Goal: Information Seeking & Learning: Learn about a topic

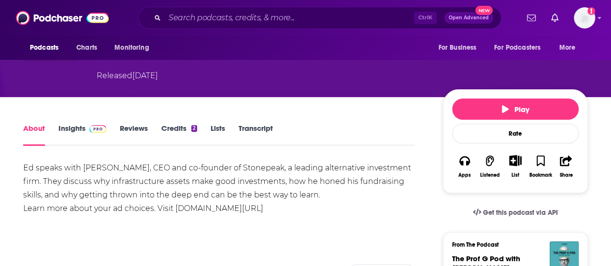
scroll to position [60, 0]
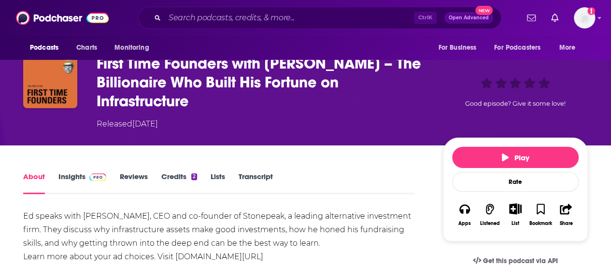
click at [76, 178] on link "Insights" at bounding box center [82, 183] width 48 height 22
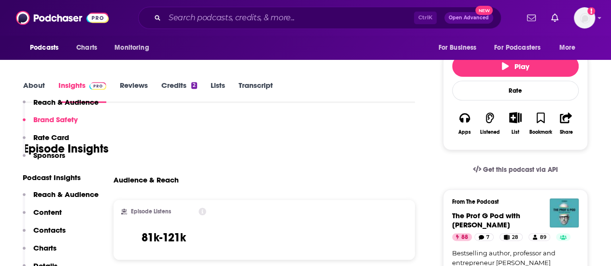
scroll to position [145, 0]
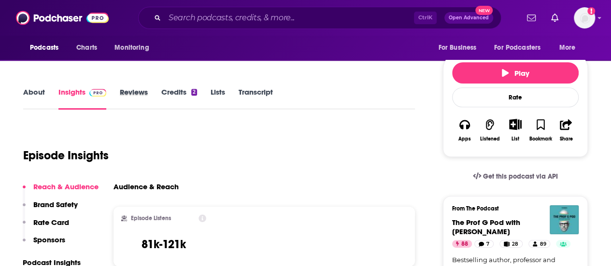
click at [149, 88] on div "Reviews" at bounding box center [141, 98] width 42 height 22
click at [138, 97] on link "Reviews" at bounding box center [134, 98] width 28 height 22
